Goal: Task Accomplishment & Management: Complete application form

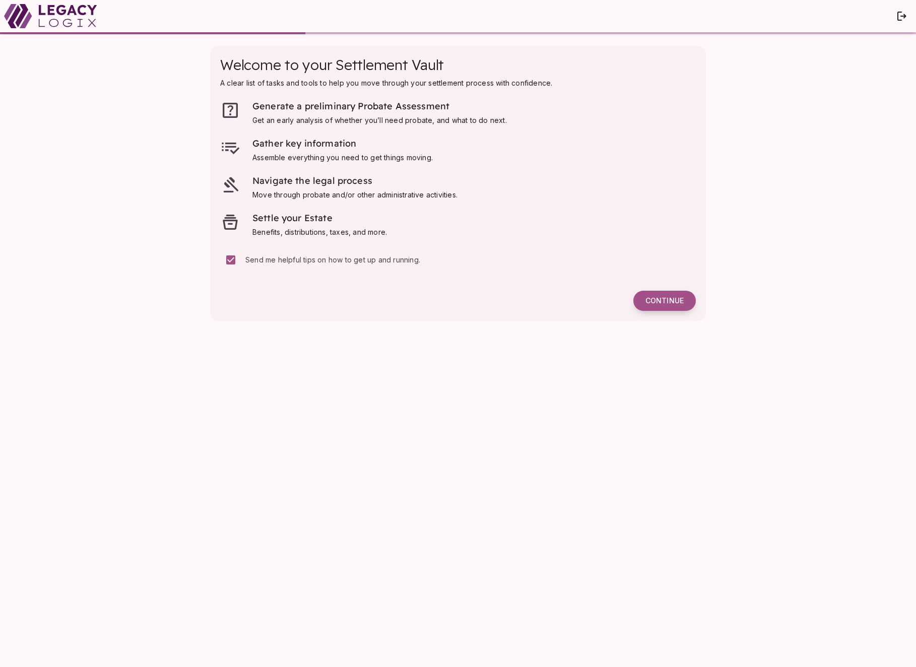
click at [666, 302] on span "Continue" at bounding box center [665, 300] width 38 height 9
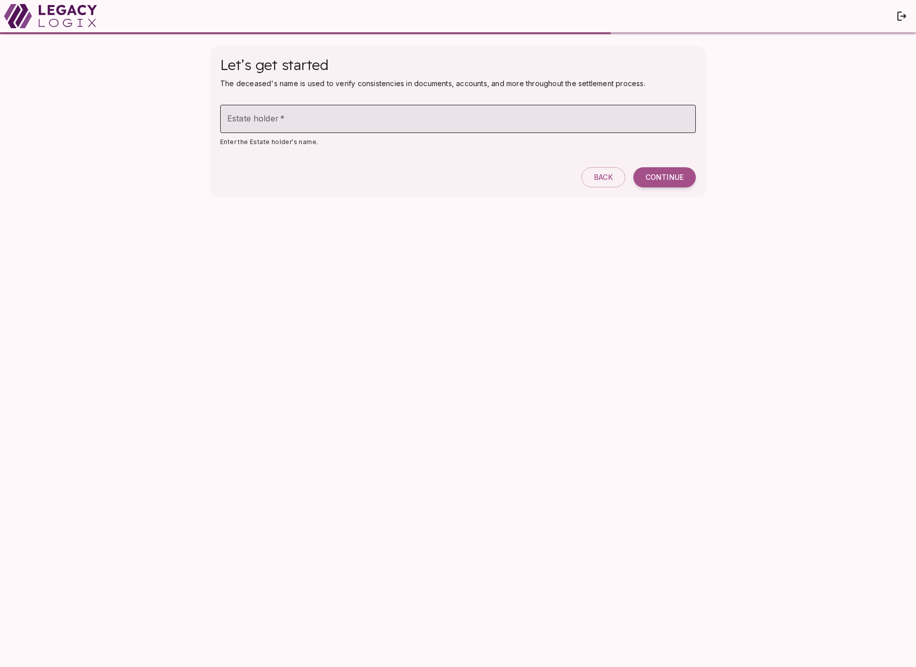
click at [435, 120] on input "Estate holder   *" at bounding box center [458, 119] width 476 height 28
type input "**********"
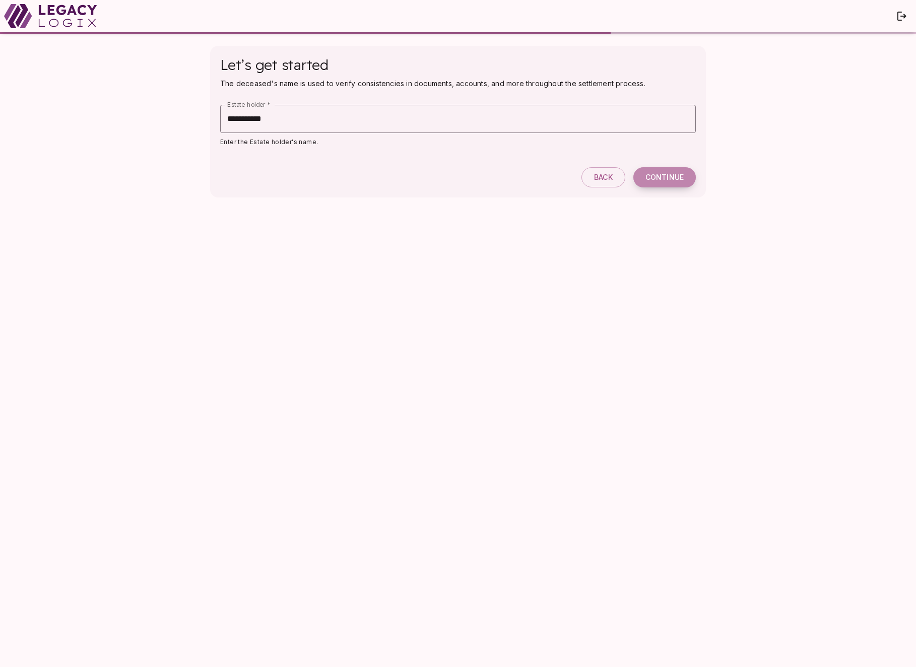
click at [665, 178] on span "Continue" at bounding box center [665, 177] width 38 height 9
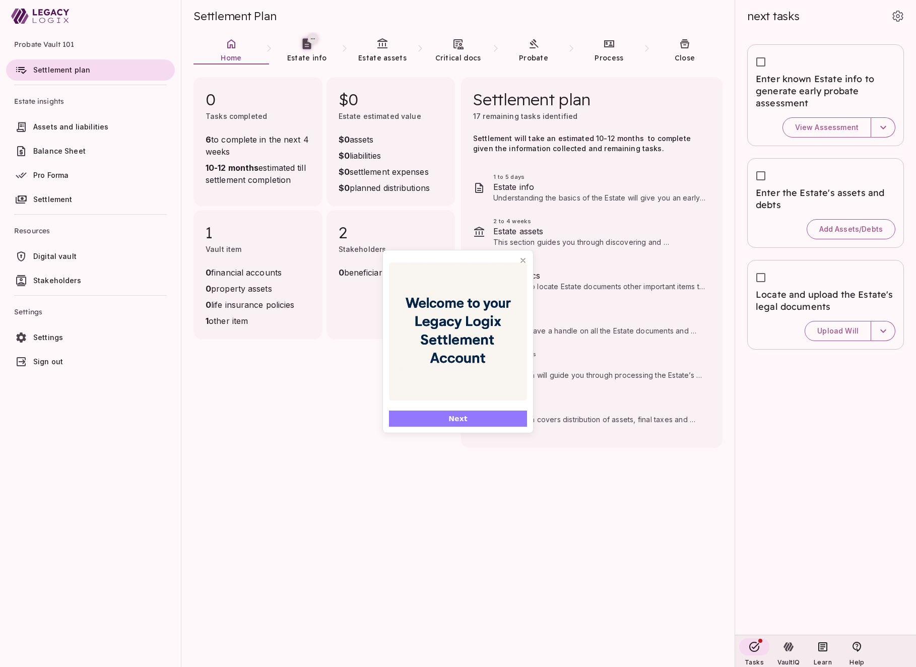
click at [464, 418] on span "Next" at bounding box center [458, 419] width 19 height 11
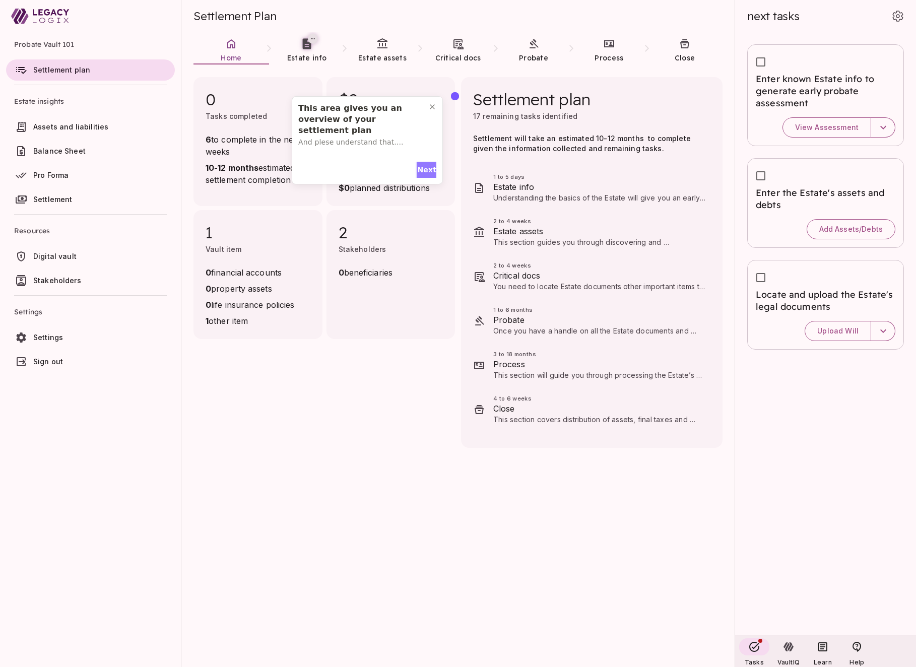
click at [424, 167] on span "Next" at bounding box center [426, 170] width 19 height 11
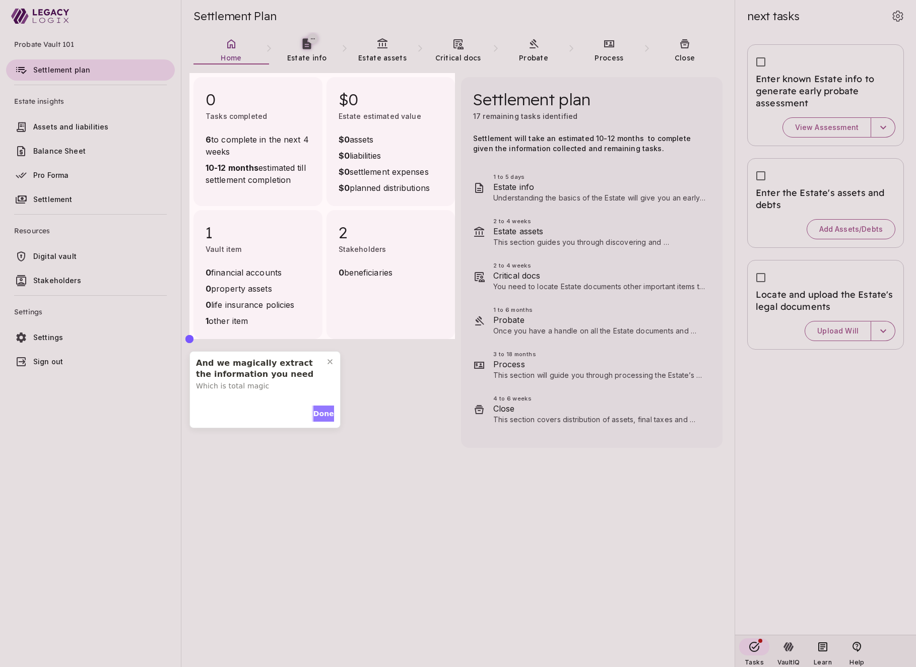
click at [319, 410] on span "Done" at bounding box center [324, 414] width 21 height 11
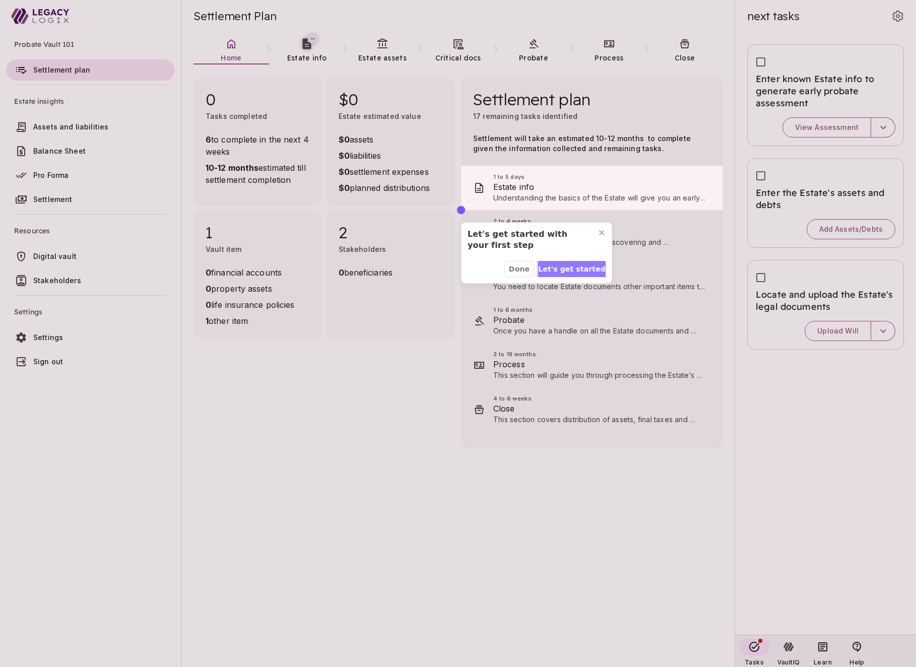
click at [565, 266] on span "Let's get started" at bounding box center [572, 269] width 68 height 11
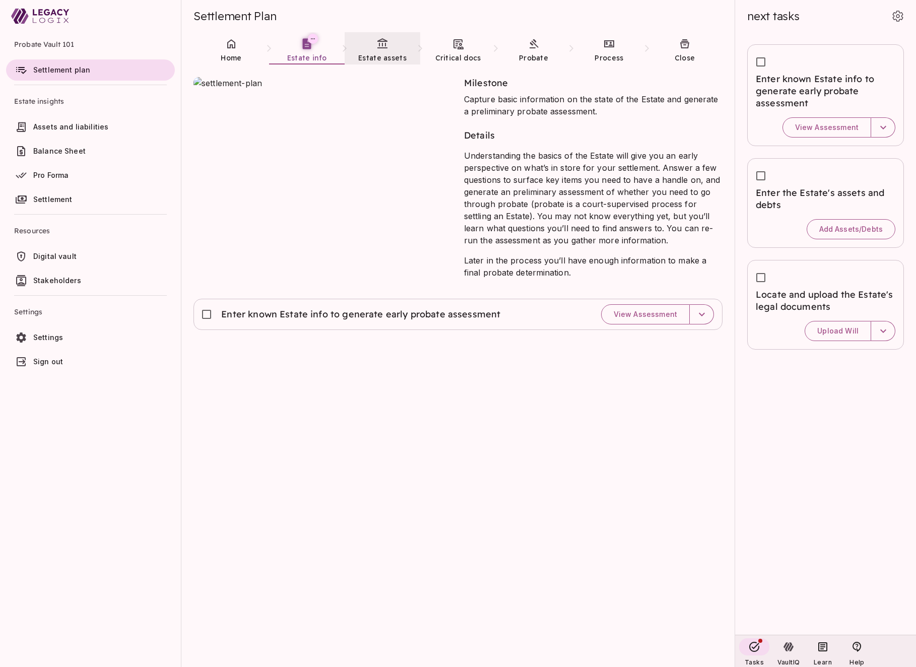
click at [388, 52] on link "Estate assets" at bounding box center [383, 50] width 76 height 36
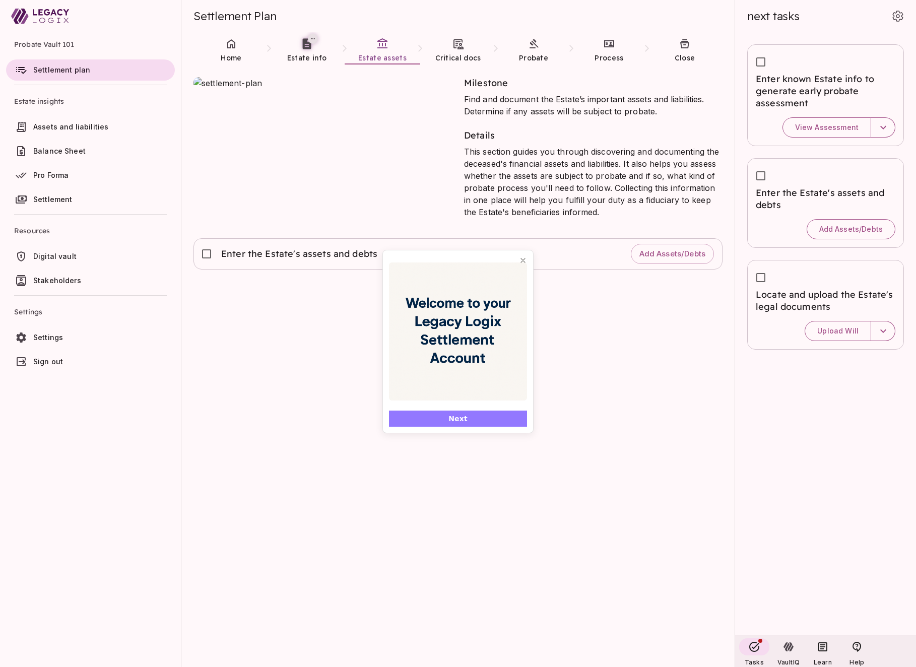
click at [460, 415] on span "Next" at bounding box center [458, 419] width 19 height 11
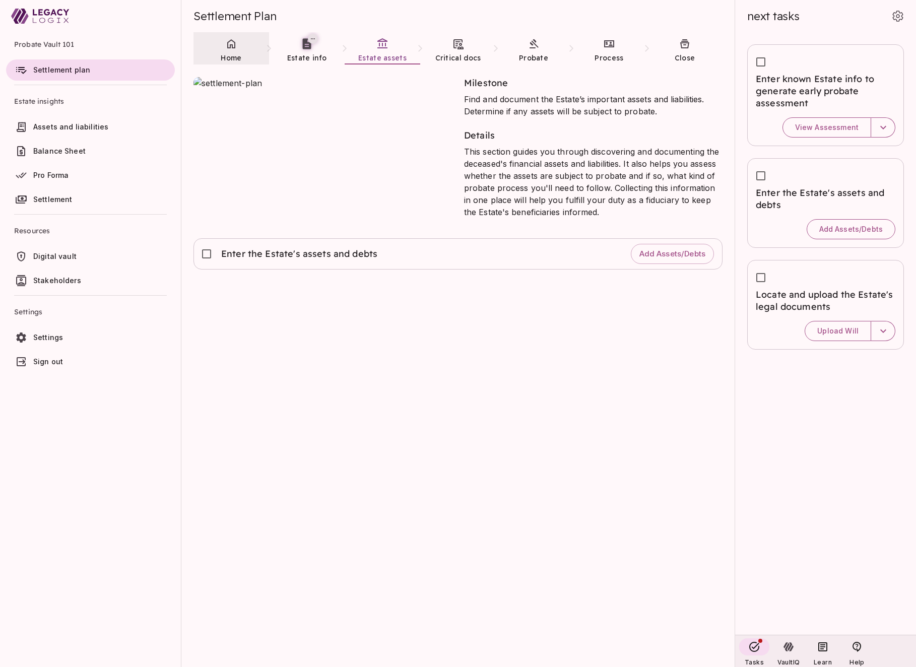
click at [228, 54] on span "Home" at bounding box center [231, 57] width 21 height 9
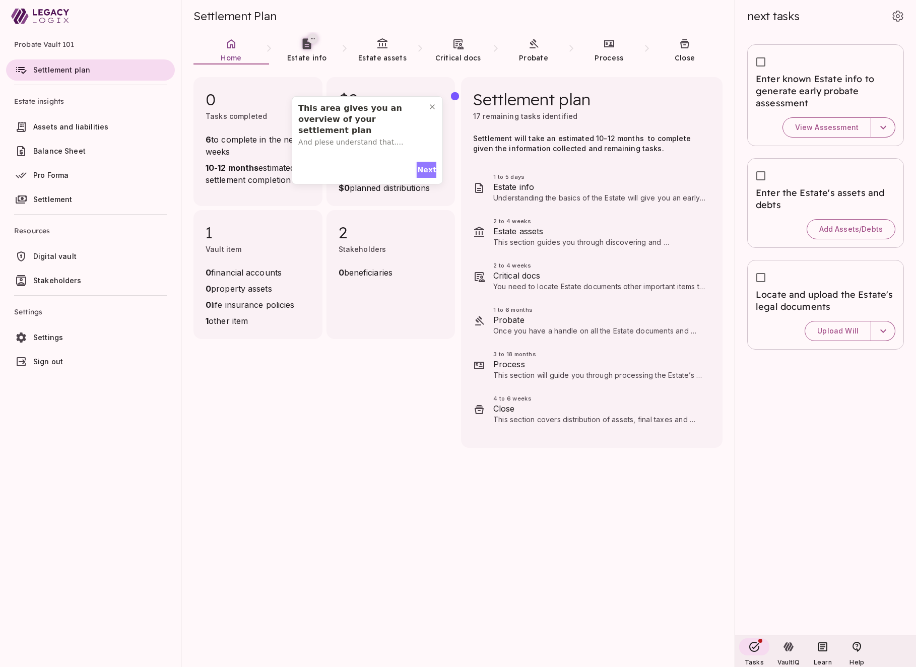
click at [429, 168] on span "Next" at bounding box center [426, 170] width 19 height 11
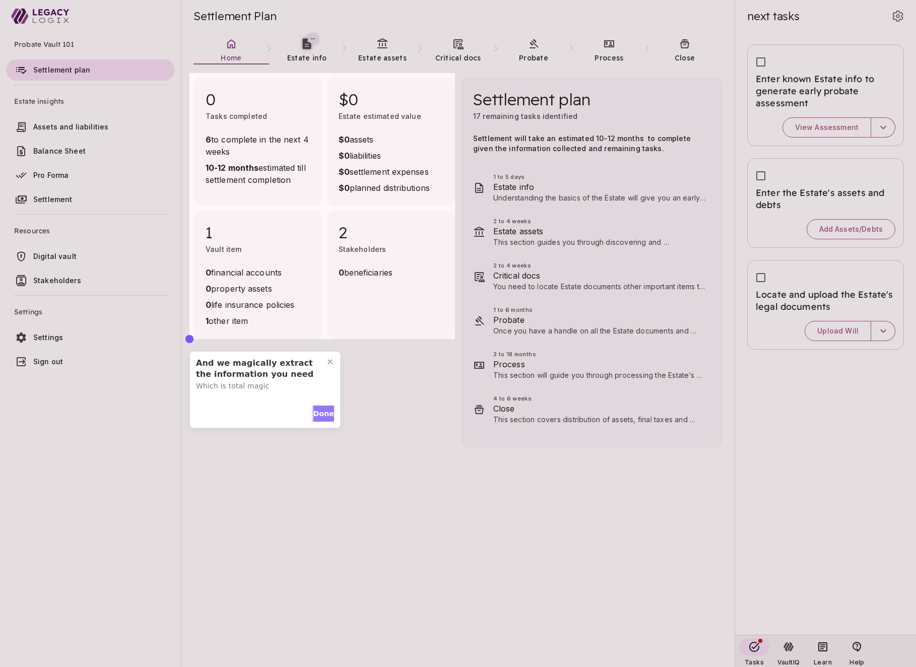
click at [321, 414] on span "Done" at bounding box center [324, 414] width 21 height 11
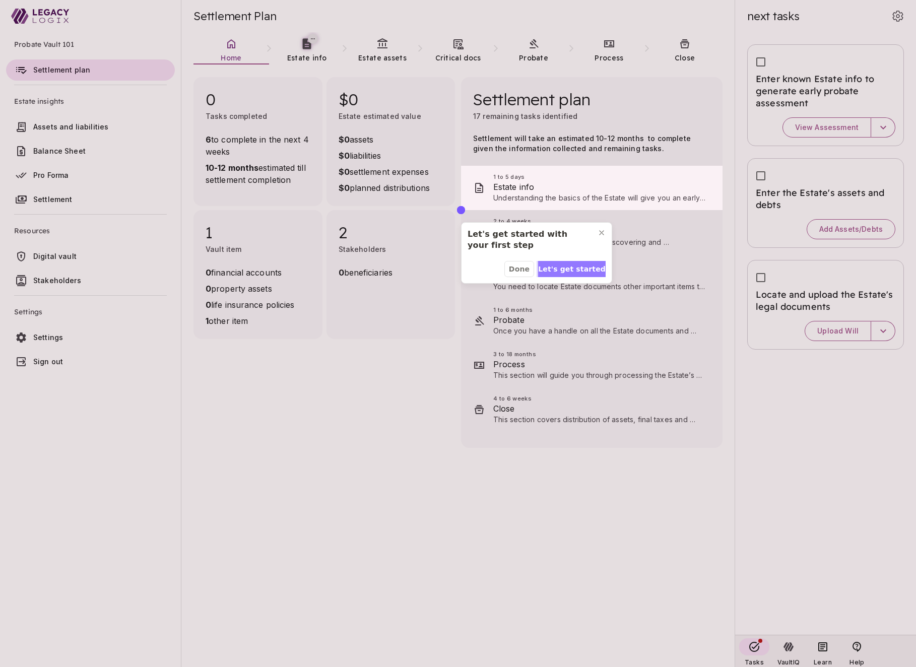
click at [575, 266] on span "Let's get started" at bounding box center [572, 269] width 68 height 11
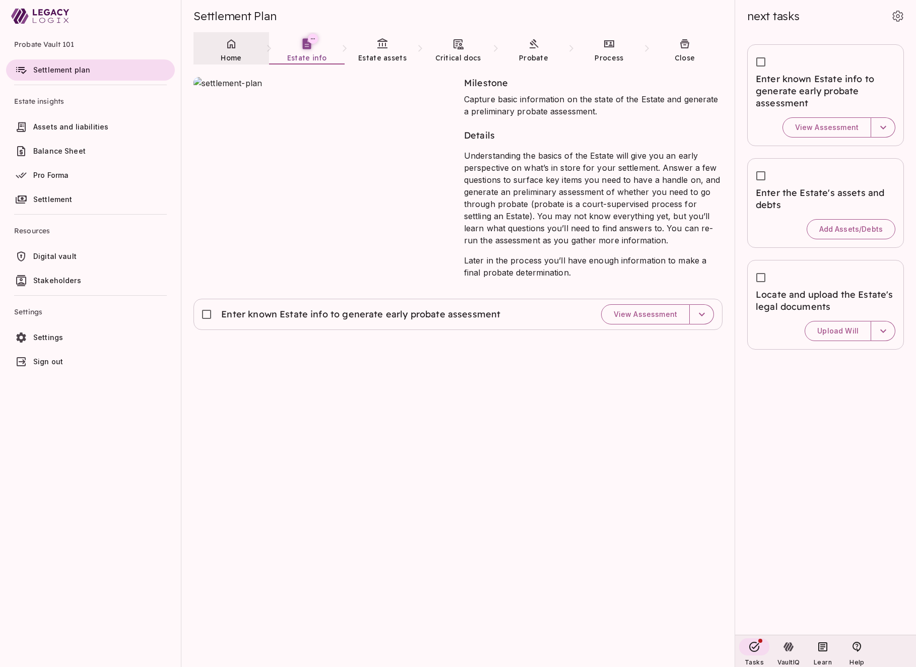
click at [230, 47] on icon at bounding box center [231, 43] width 8 height 9
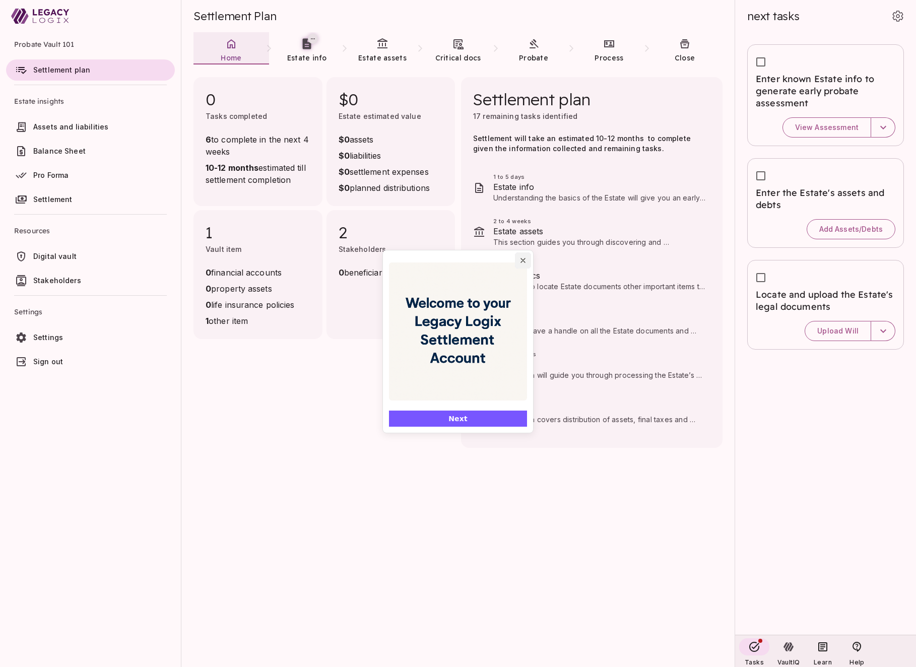
click at [524, 258] on icon "Close popover" at bounding box center [523, 261] width 8 height 8
